Goal: Task Accomplishment & Management: Manage account settings

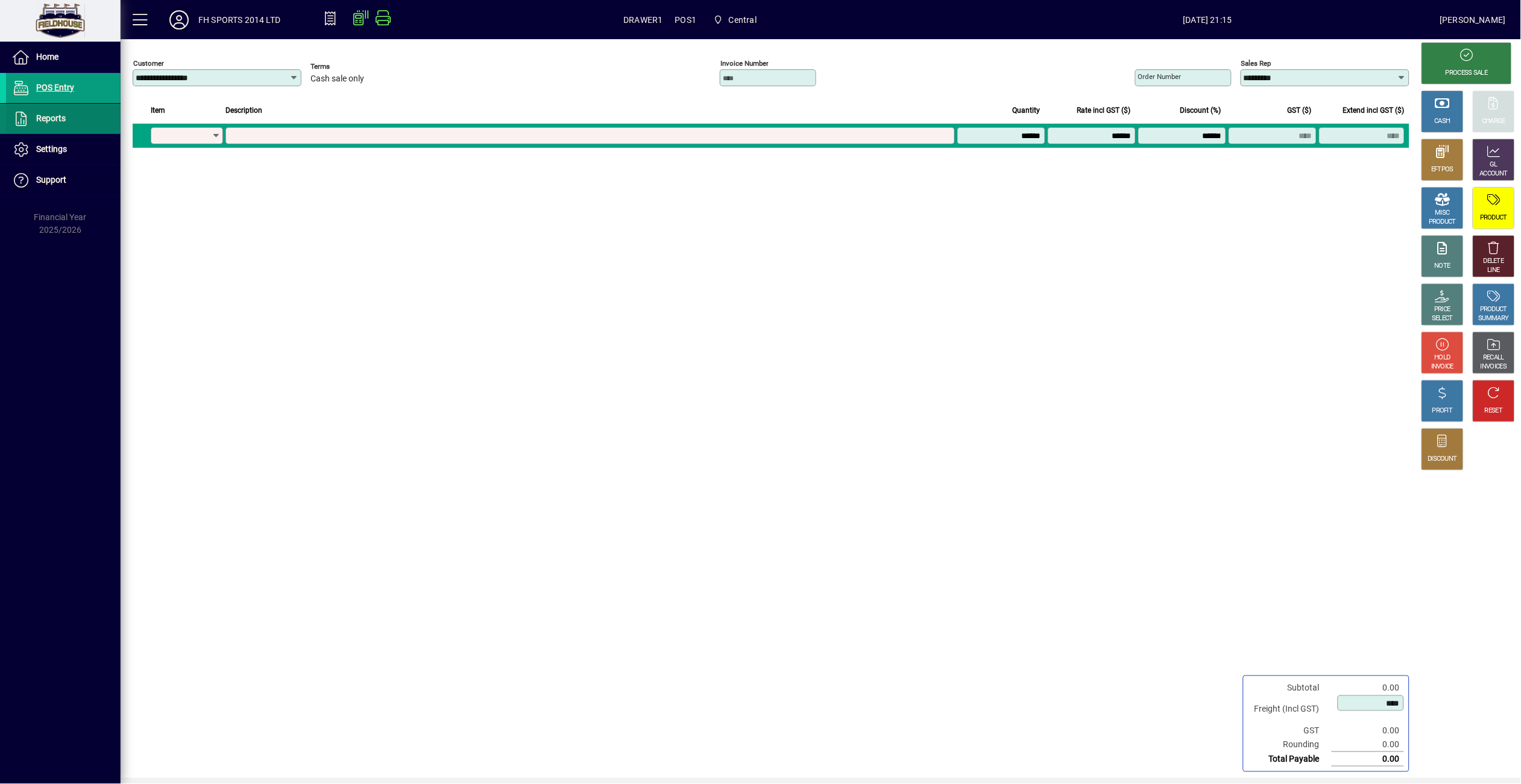
click at [70, 111] on span at bounding box center [63, 118] width 114 height 29
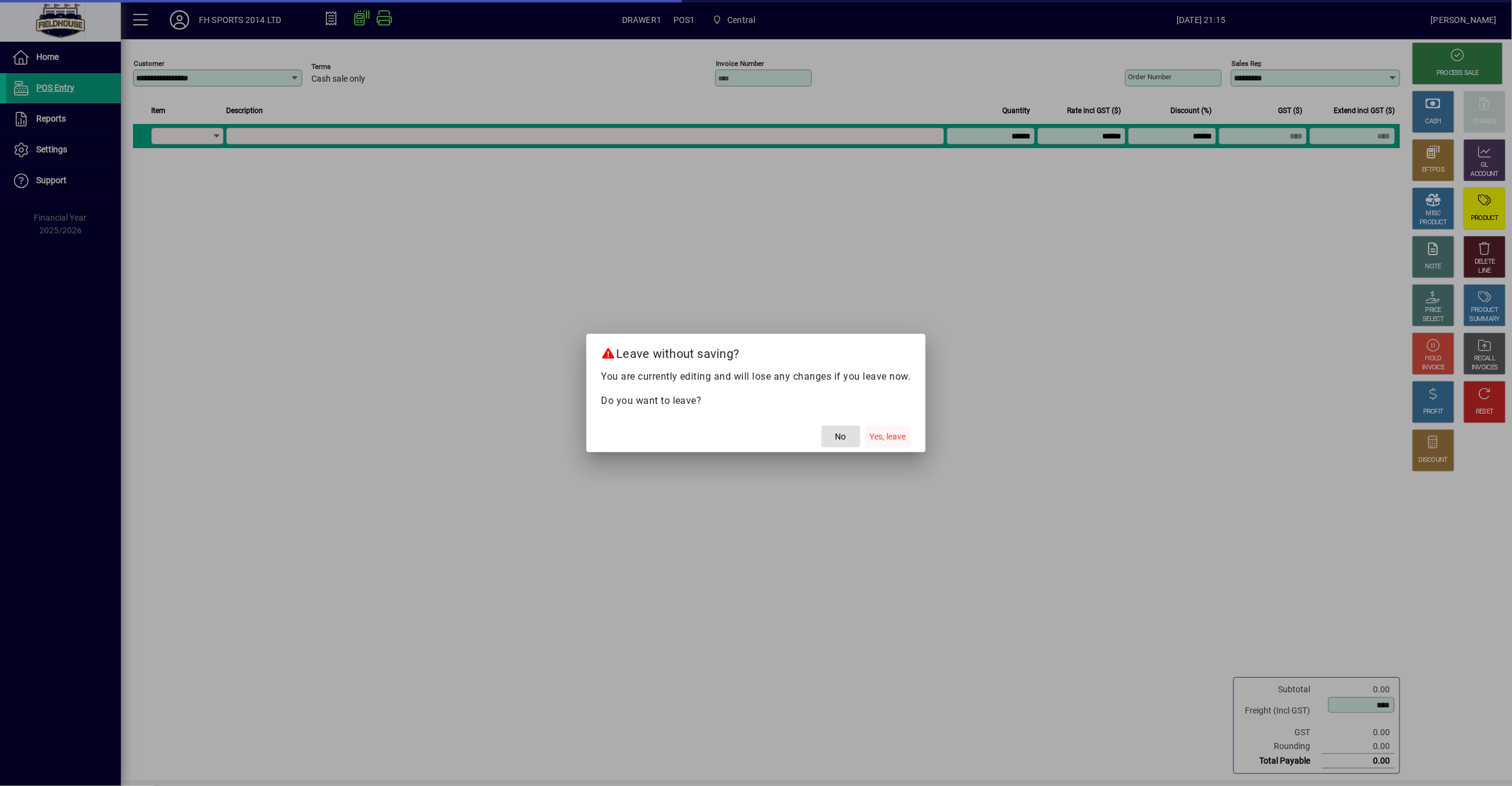
click at [885, 436] on span "Yes, leave" at bounding box center [888, 436] width 36 height 13
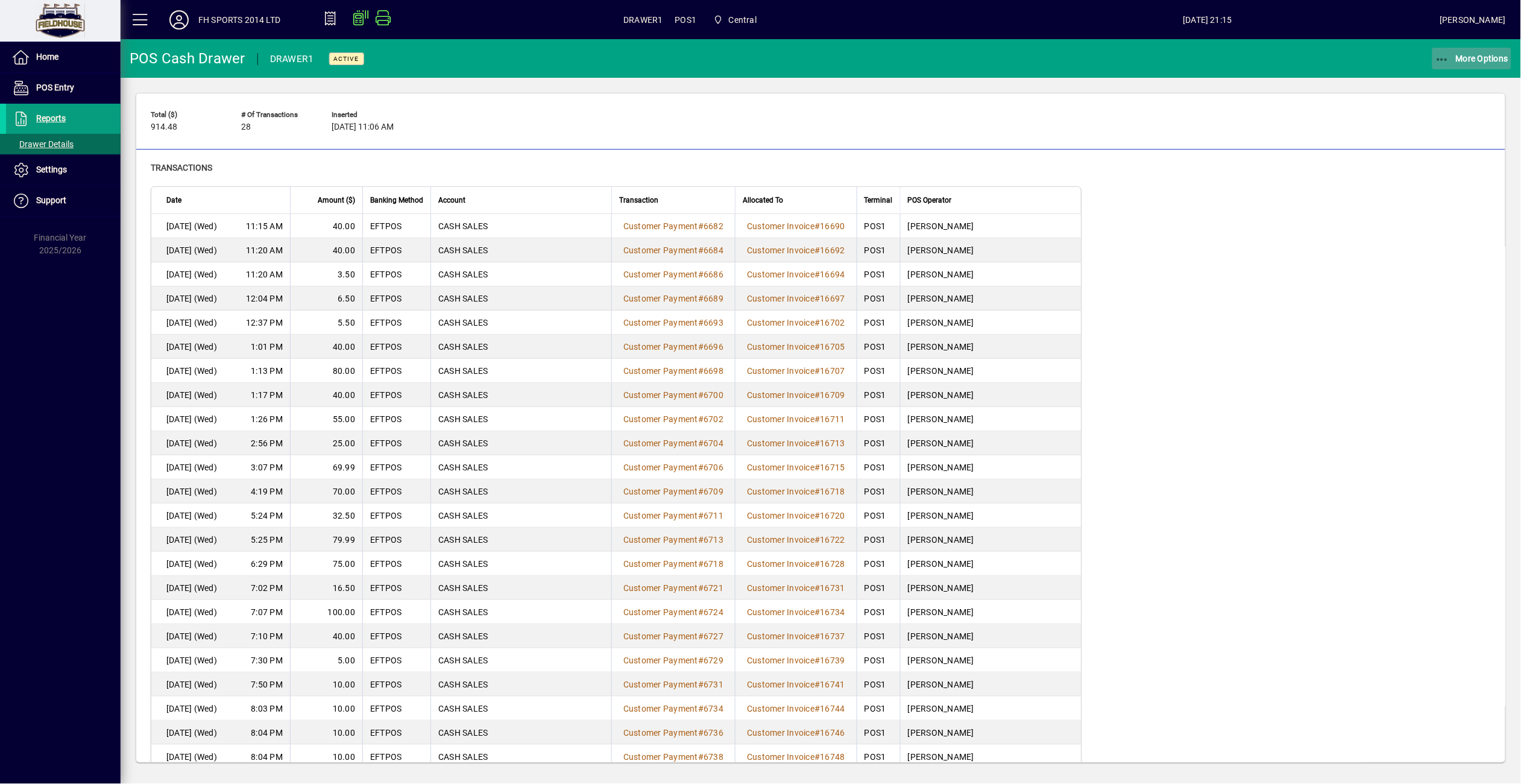
click at [1436, 60] on icon "button" at bounding box center [1443, 60] width 15 height 12
click at [1445, 160] on span "Cash Drawer Report" at bounding box center [1457, 162] width 109 height 11
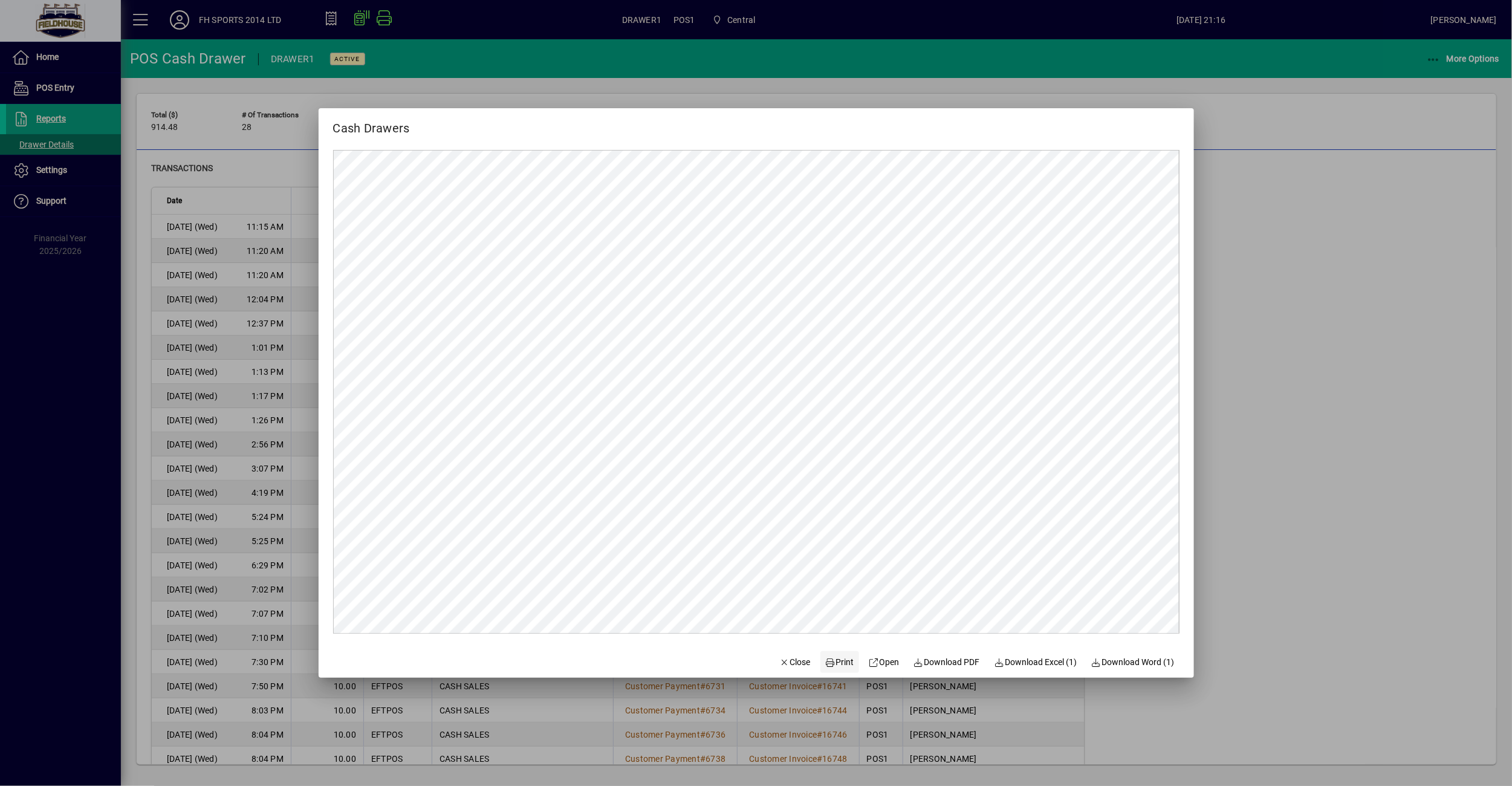
click at [830, 661] on span "Print" at bounding box center [840, 662] width 29 height 13
click at [1430, 53] on div at bounding box center [756, 393] width 1512 height 786
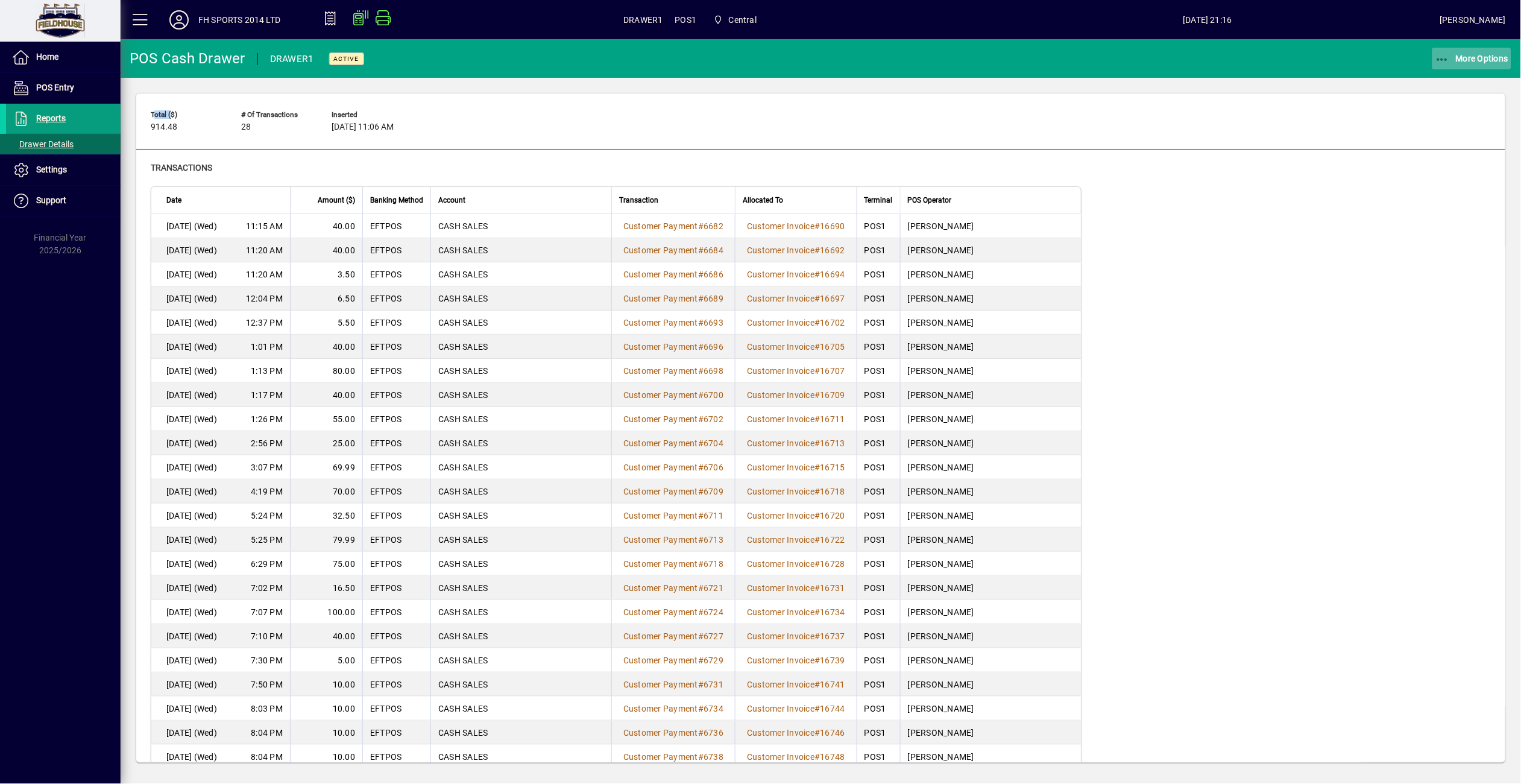
click at [1427, 55] on div "More Options" at bounding box center [1472, 58] width 99 height 22
click at [1438, 81] on span "Remove" at bounding box center [1457, 85] width 109 height 14
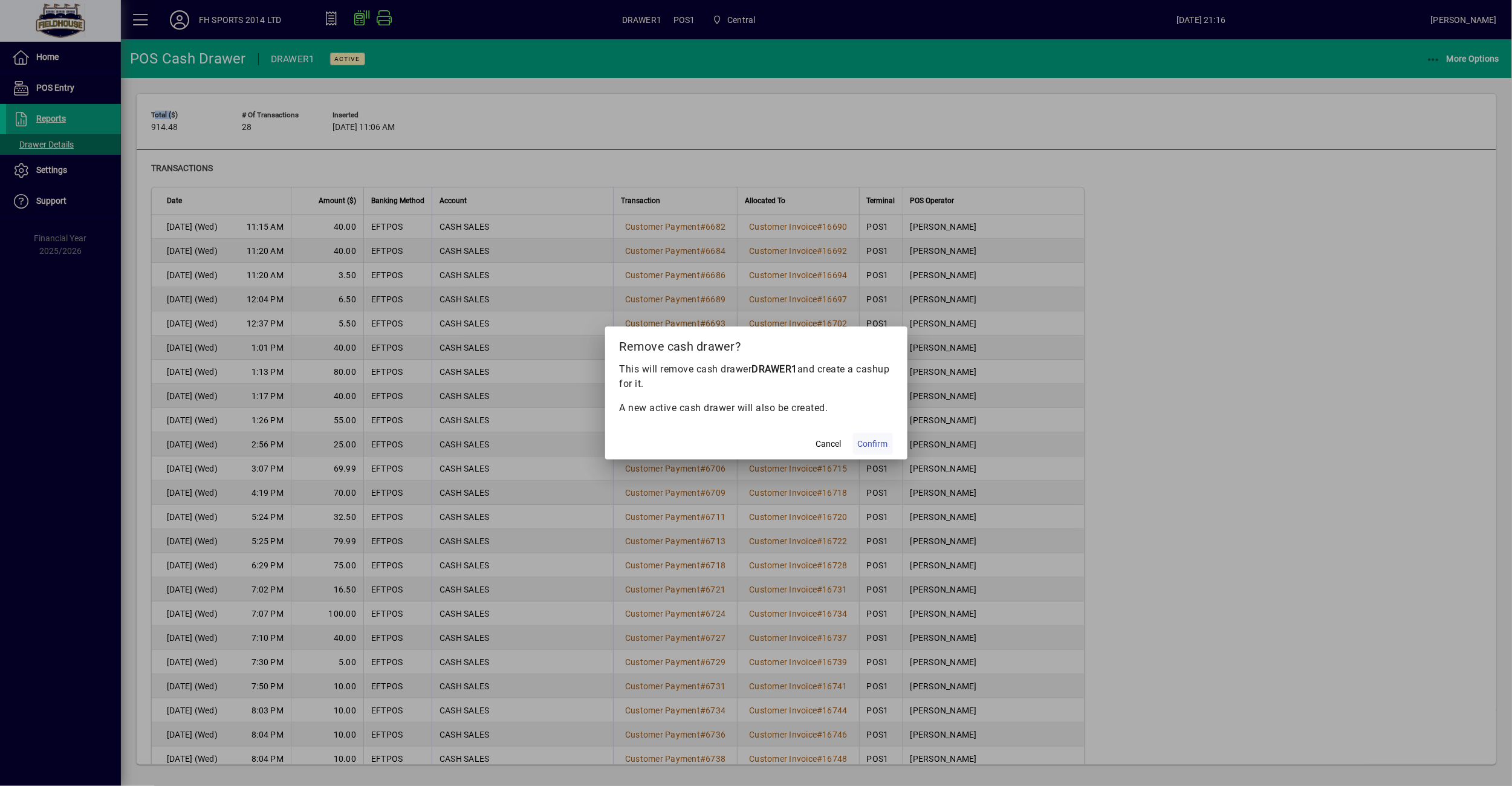
click at [870, 438] on span "Confirm" at bounding box center [873, 443] width 30 height 13
